Goal: Information Seeking & Learning: Learn about a topic

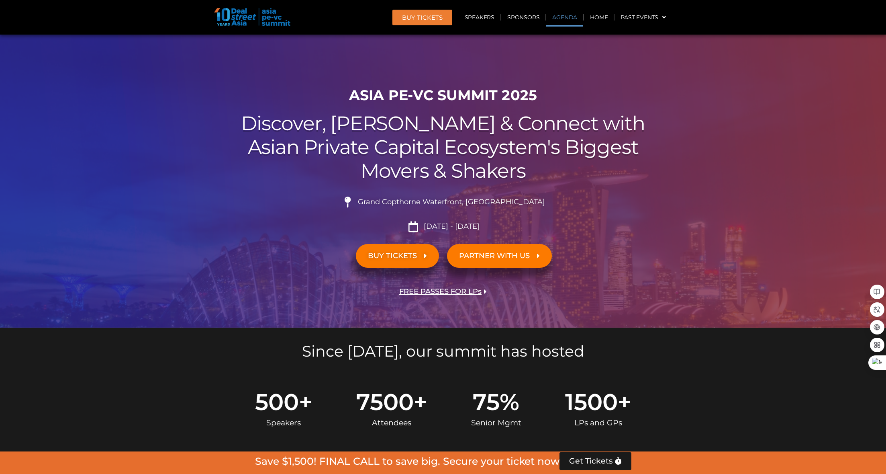
click at [567, 14] on link "Agenda" at bounding box center [565, 17] width 37 height 18
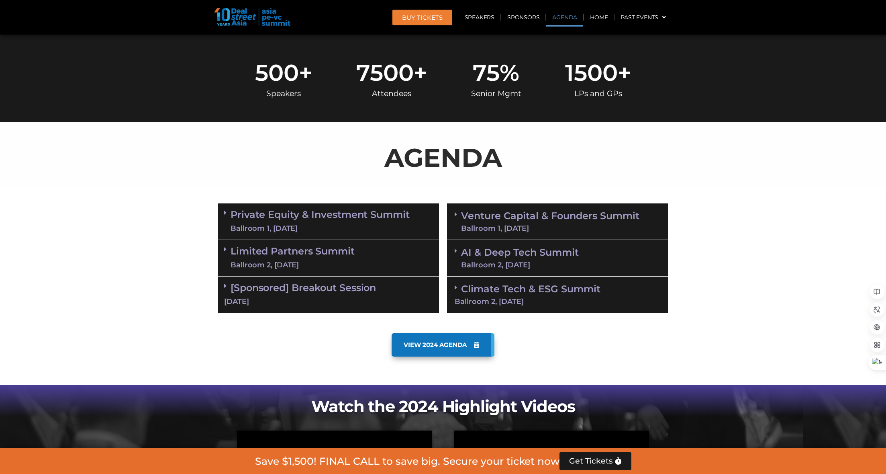
scroll to position [421, 0]
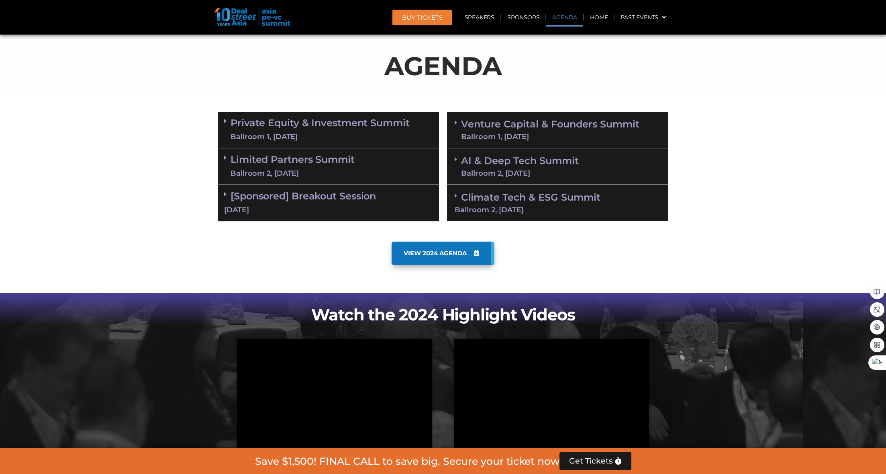
click at [682, 248] on section "VIEW 2024 AGENDA" at bounding box center [443, 264] width 886 height 55
click at [475, 252] on icon at bounding box center [476, 253] width 5 height 6
click at [336, 135] on div "Ballroom 1, 10 Sept" at bounding box center [320, 137] width 179 height 10
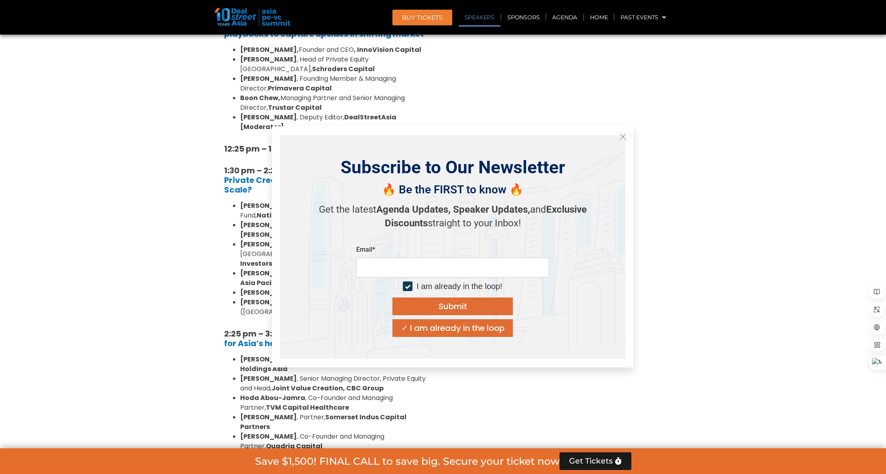
scroll to position [1024, 0]
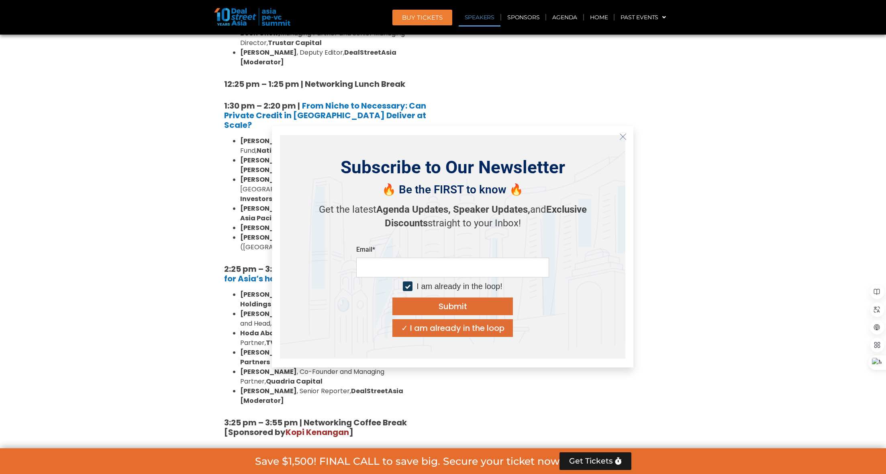
click at [621, 135] on icon "Close" at bounding box center [623, 136] width 7 height 7
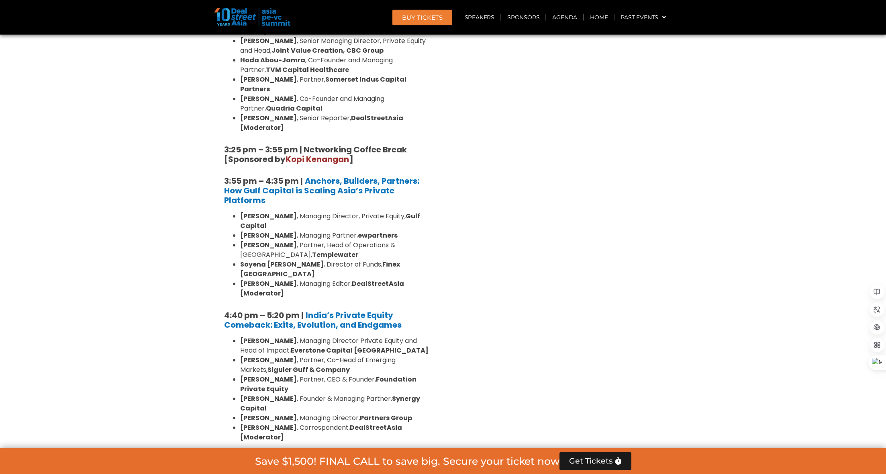
scroll to position [1385, 0]
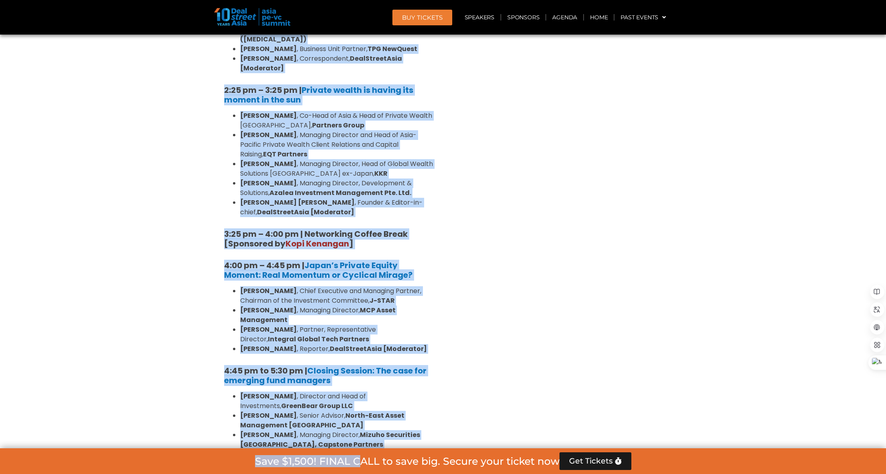
scroll to position [2328, 0]
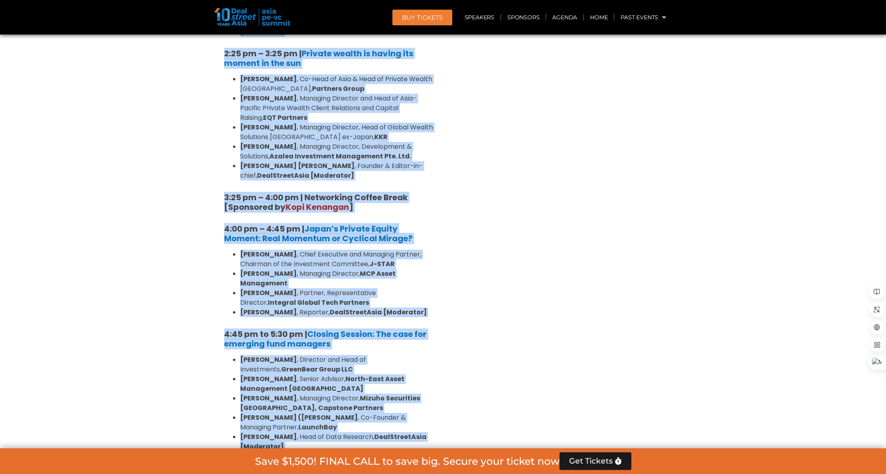
drag, startPoint x: 210, startPoint y: 231, endPoint x: 415, endPoint y: 257, distance: 207.0
copy div "Private Equity & Investment Summit Ballroom 1, 10 Sept 8:00 am – 9:00 am | Regi…"
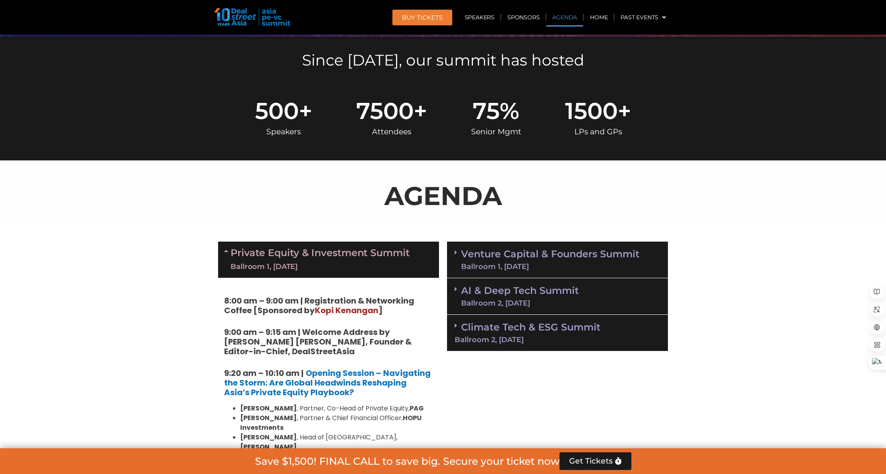
scroll to position [301, 0]
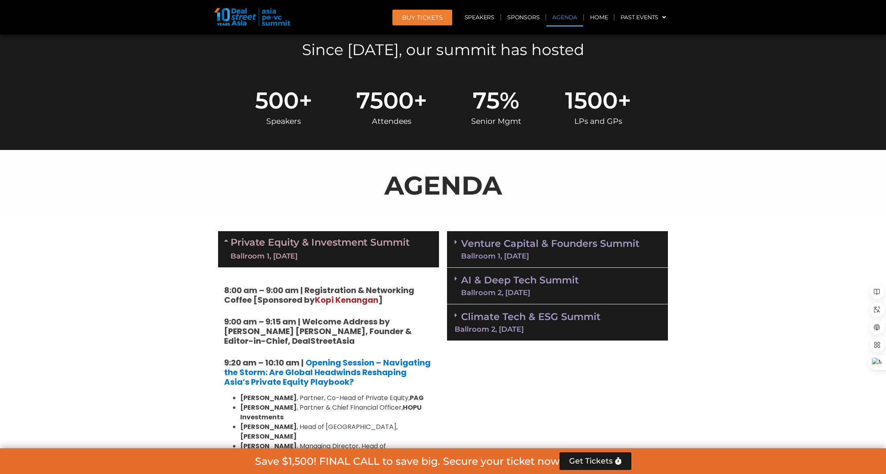
click at [547, 251] on link "Venture Capital & Founders​ Summit Ballroom 1, 11 Sept" at bounding box center [550, 249] width 178 height 21
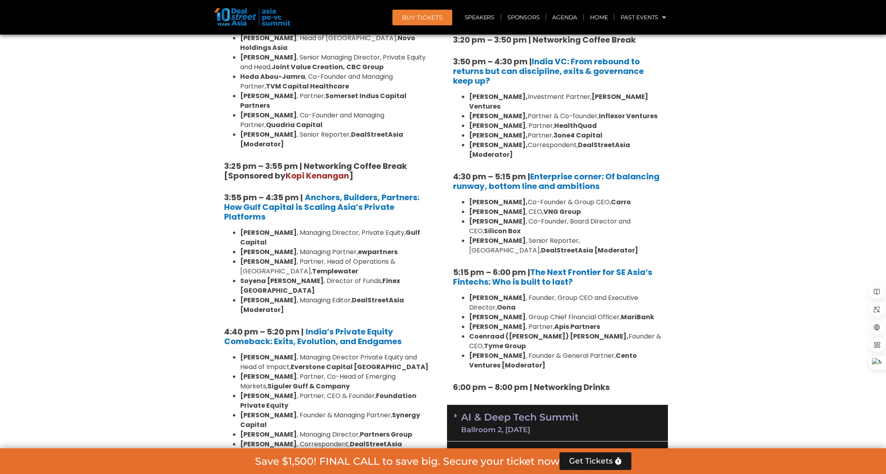
scroll to position [1447, 0]
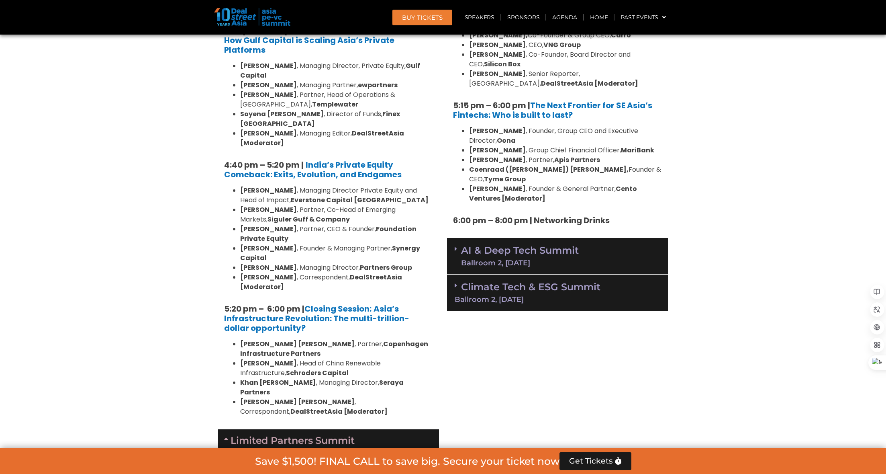
click at [537, 246] on link "AI & Deep Tech Summit Ballroom 2, 11 Sept" at bounding box center [520, 256] width 118 height 21
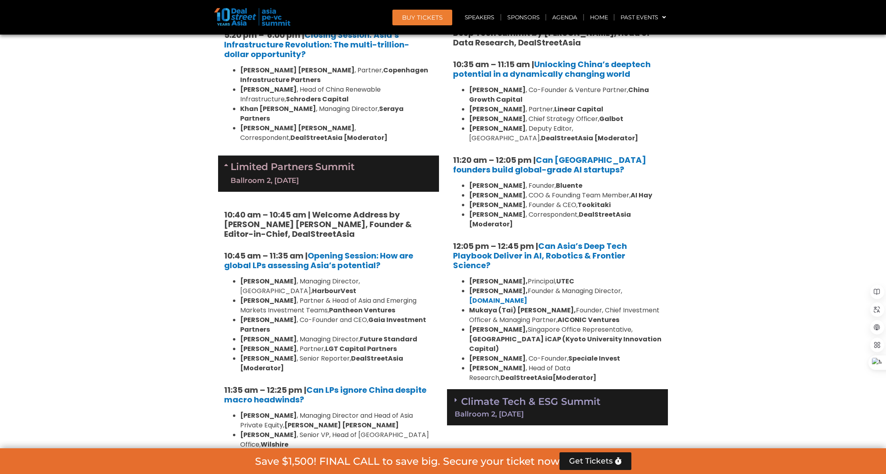
scroll to position [1808, 0]
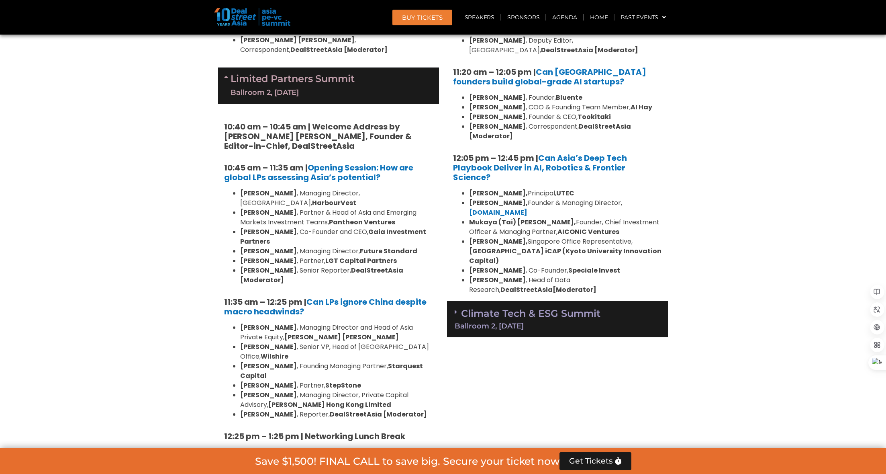
click at [544, 307] on link "Climate Tech & ESG Summit Ballroom 2, 11 Sept" at bounding box center [558, 318] width 206 height 22
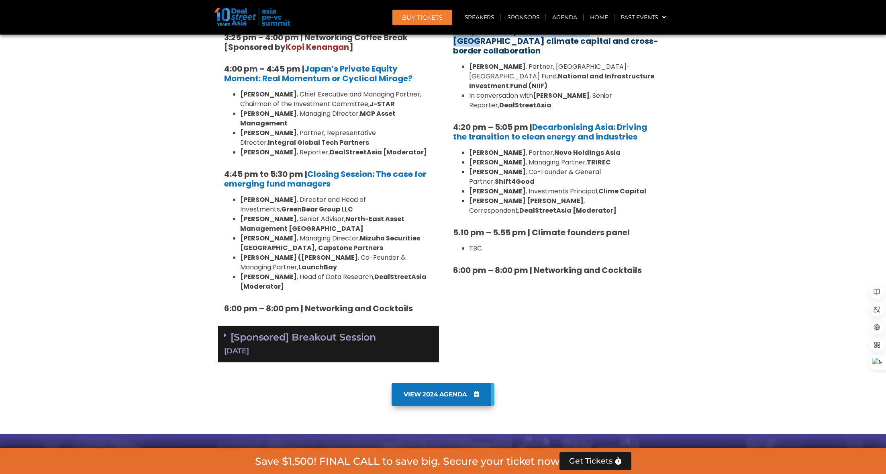
scroll to position [2353, 0]
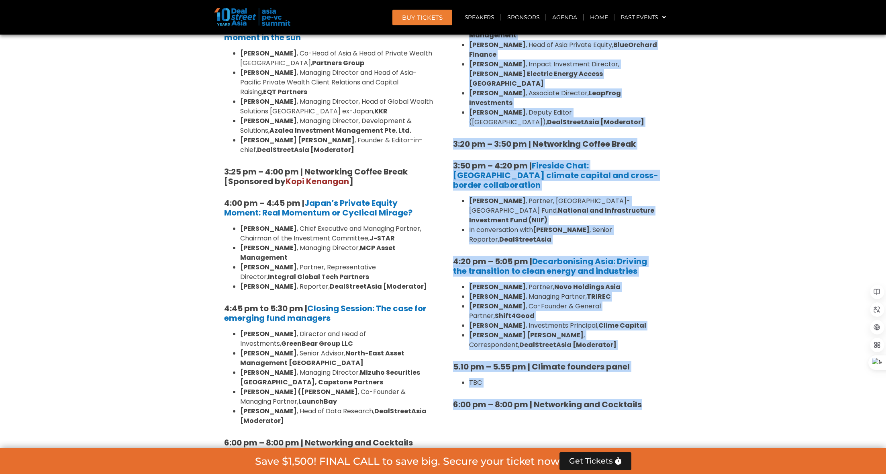
drag, startPoint x: 449, startPoint y: 108, endPoint x: 661, endPoint y: 263, distance: 262.7
copy div "Venture Capital & Founders​ Summit Ballroom 1, 11 Sept 8:00 am – 9:00 am | Regi…"
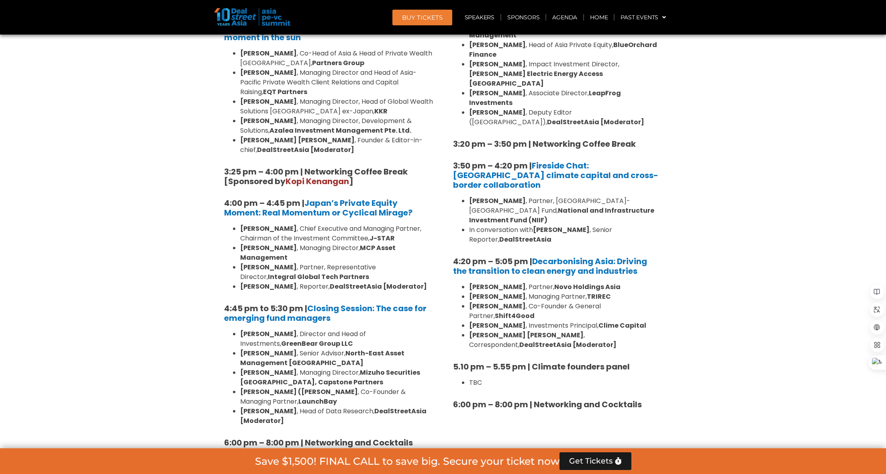
drag, startPoint x: 124, startPoint y: 202, endPoint x: 155, endPoint y: 187, distance: 34.5
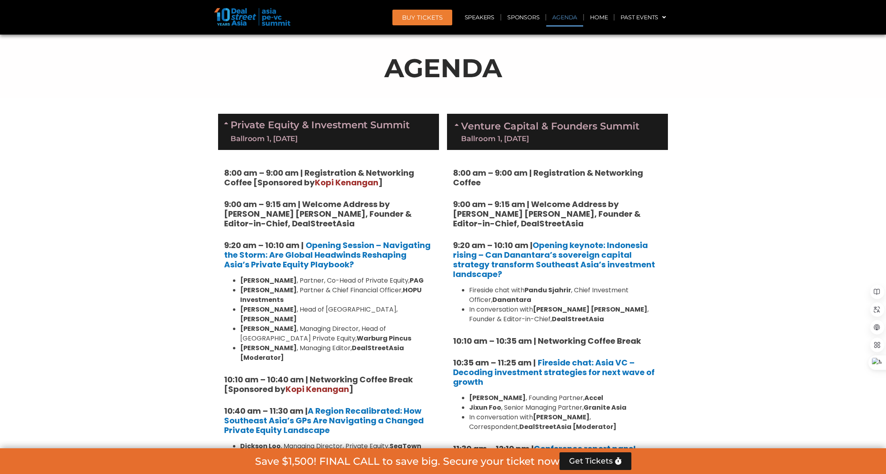
scroll to position [244, 0]
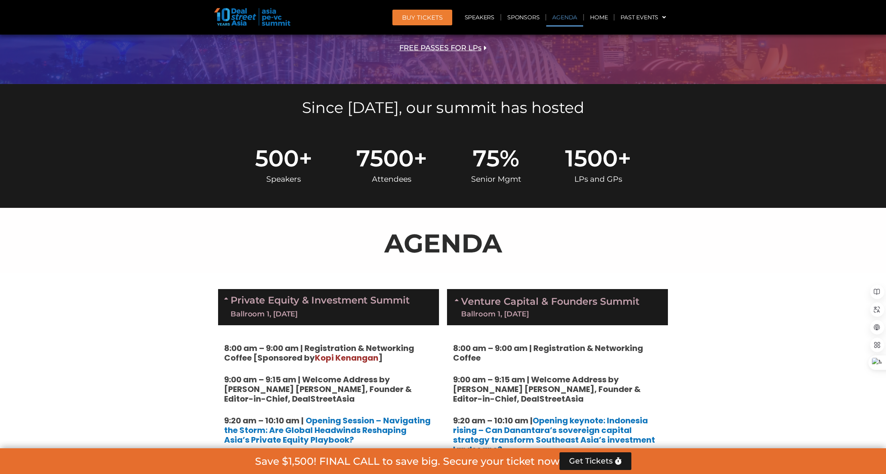
click at [468, 271] on div "AGENDA" at bounding box center [443, 240] width 458 height 65
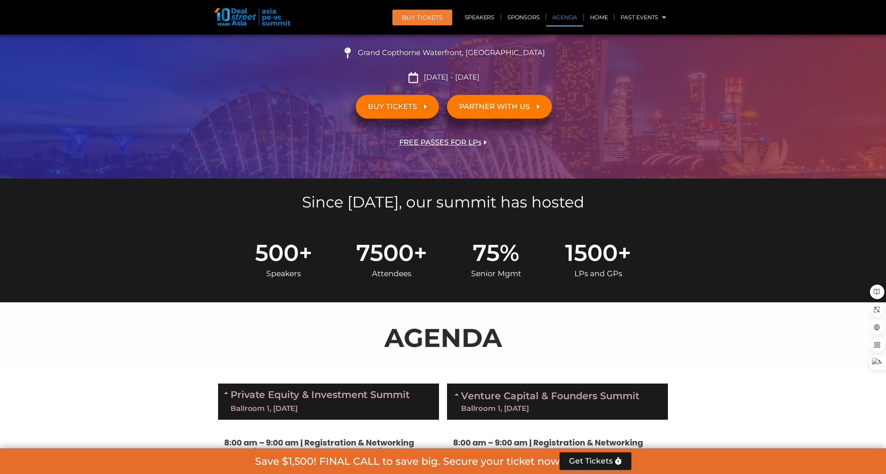
scroll to position [63, 0]
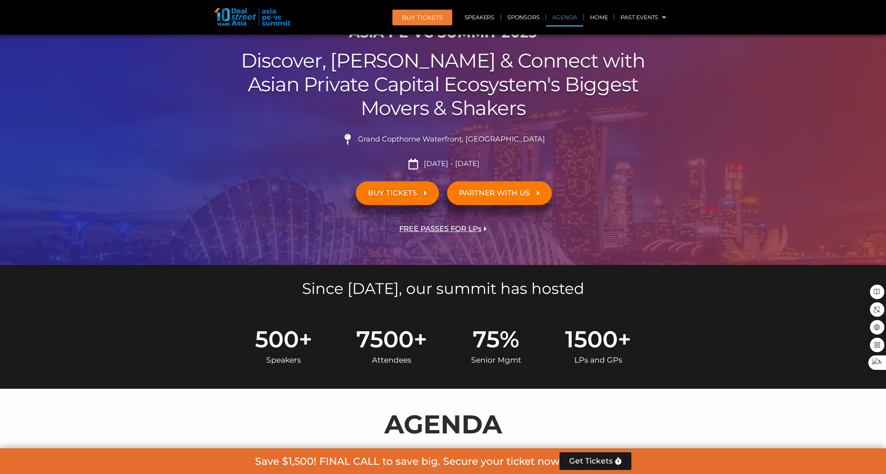
click at [559, 16] on link "Agenda" at bounding box center [565, 17] width 37 height 18
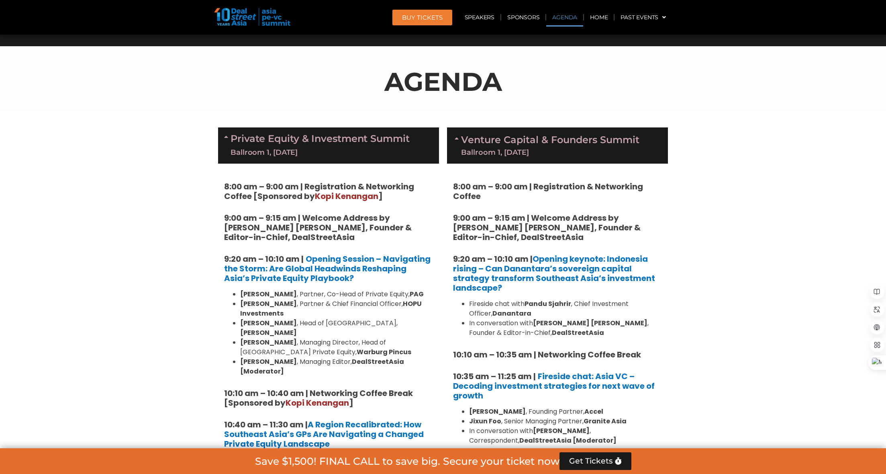
scroll to position [421, 0]
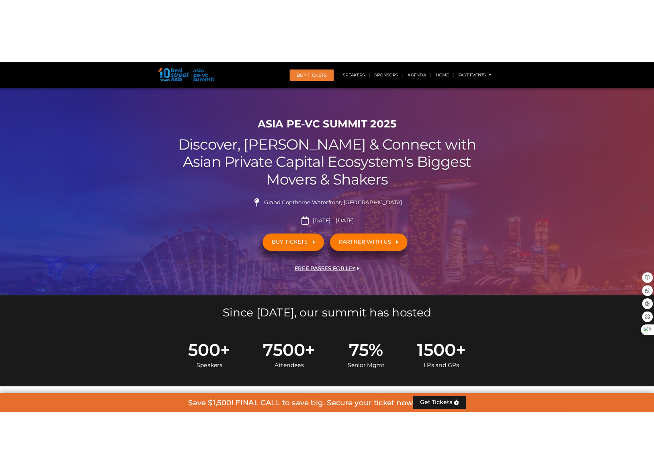
scroll to position [0, 0]
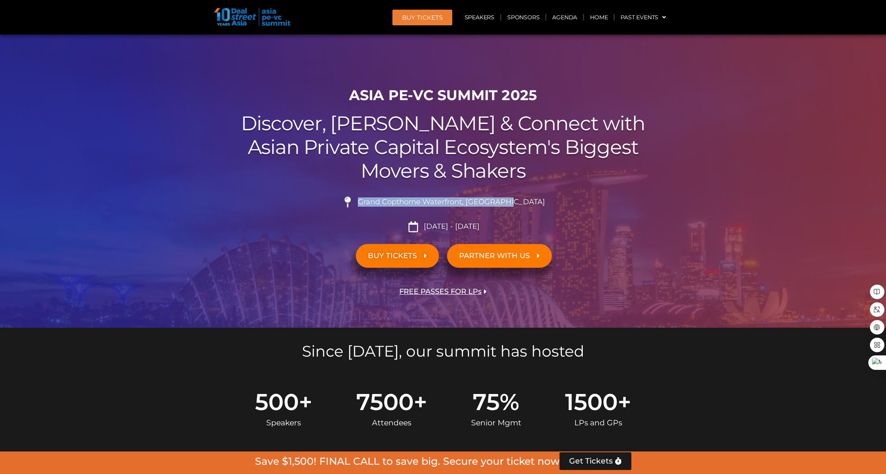
drag, startPoint x: 377, startPoint y: 197, endPoint x: 530, endPoint y: 204, distance: 152.8
click at [530, 204] on li "Grand Copthorne Waterfront, Singapore​" at bounding box center [443, 206] width 450 height 18
copy span "Grand Copthorne Waterfront, Singapore​"
